Goal: Task Accomplishment & Management: Use online tool/utility

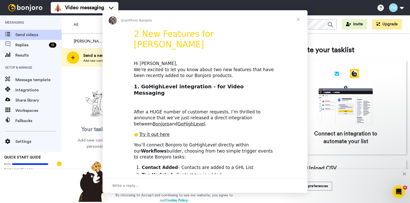
click at [257, 192] on div "Write a reply…" at bounding box center [205, 185] width 205 height 15
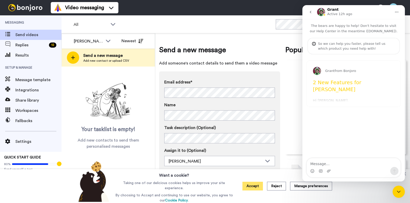
click at [256, 188] on button "Accept" at bounding box center [252, 186] width 21 height 9
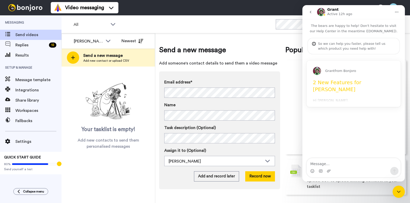
click at [355, 92] on div "Grant from Bonjoro 2 New Features for Bonjoro Hi Tim, We're excited to let you …" at bounding box center [354, 84] width 94 height 46
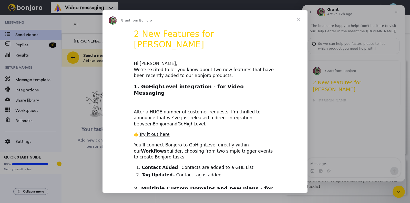
click at [297, 18] on span "Close" at bounding box center [298, 19] width 18 height 18
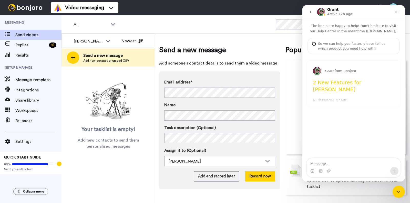
click at [401, 194] on icon "Close Intercom Messenger" at bounding box center [399, 192] width 6 height 6
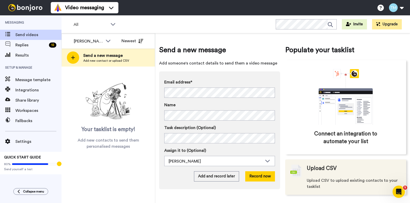
scroll to position [1, 0]
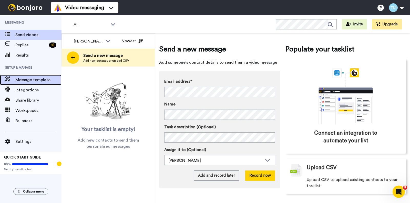
click at [45, 82] on span "Message template" at bounding box center [38, 80] width 46 height 6
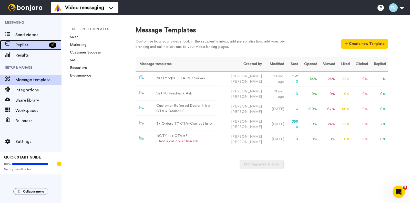
click at [25, 46] on span "Replies" at bounding box center [31, 45] width 32 height 6
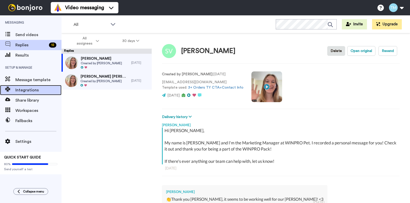
click at [25, 89] on span "Integrations" at bounding box center [38, 90] width 46 height 6
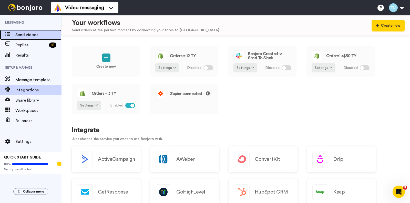
click at [33, 36] on span "Send videos" at bounding box center [38, 35] width 46 height 6
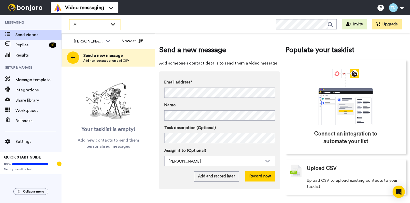
click at [100, 24] on span "All" at bounding box center [91, 25] width 34 height 6
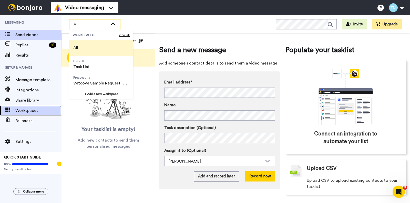
click at [33, 112] on span "Workspaces" at bounding box center [38, 111] width 46 height 6
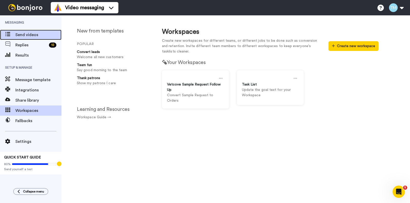
click at [34, 35] on span "Send videos" at bounding box center [38, 35] width 46 height 6
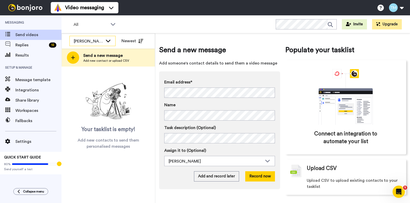
click at [108, 40] on icon at bounding box center [108, 40] width 6 height 5
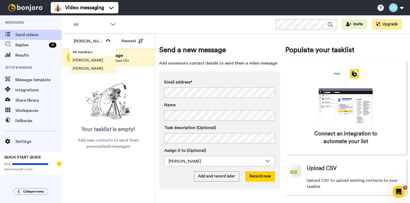
click at [98, 69] on span "[PERSON_NAME]" at bounding box center [87, 68] width 37 height 5
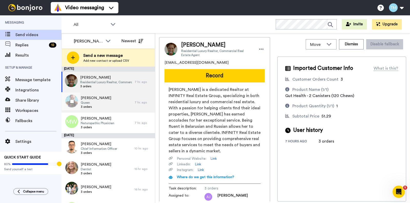
click at [120, 105] on div "[PERSON_NAME] Queen 3 orders" at bounding box center [98, 102] width 73 height 21
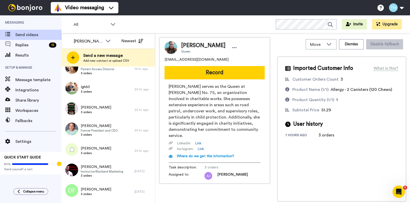
scroll to position [182, 0]
